Goal: Task Accomplishment & Management: Manage account settings

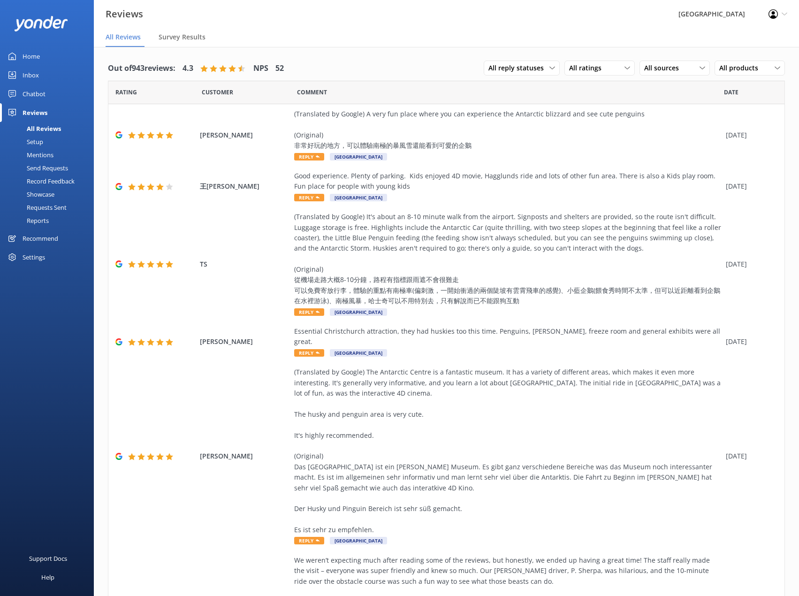
click at [782, 8] on div "Profile Settings Logout" at bounding box center [778, 14] width 42 height 28
click at [740, 66] on link "Logout" at bounding box center [753, 64] width 94 height 23
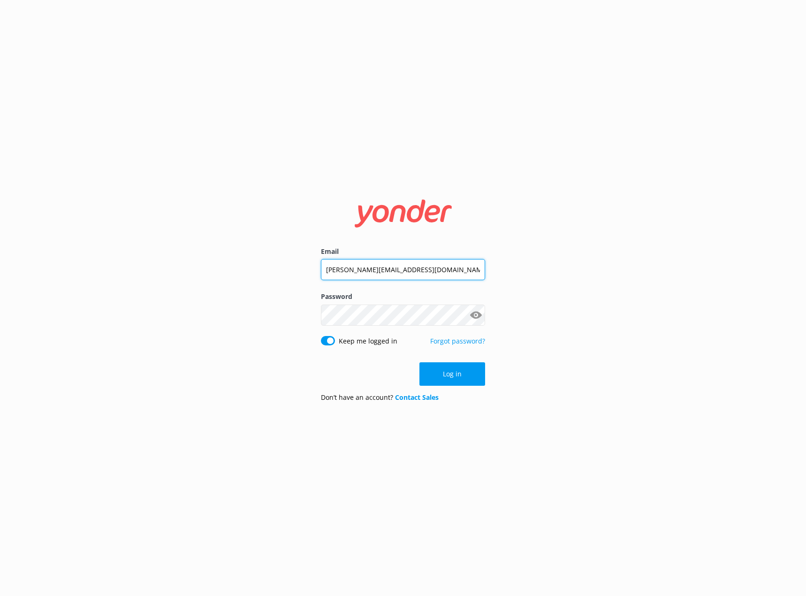
drag, startPoint x: 347, startPoint y: 271, endPoint x: 282, endPoint y: 275, distance: 65.3
click at [283, 275] on div "Email [PERSON_NAME][EMAIL_ADDRESS][DOMAIN_NAME] Password Show password Keep me …" at bounding box center [403, 298] width 806 height 596
type input "[EMAIL_ADDRESS][DOMAIN_NAME]"
click button "Log in" at bounding box center [453, 373] width 66 height 23
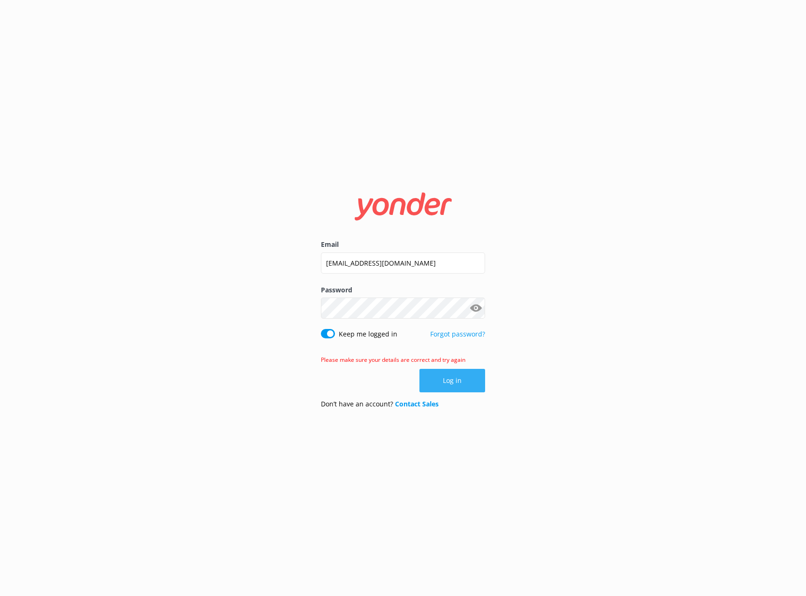
click at [468, 385] on button "Log in" at bounding box center [453, 380] width 66 height 23
